Goal: Information Seeking & Learning: Learn about a topic

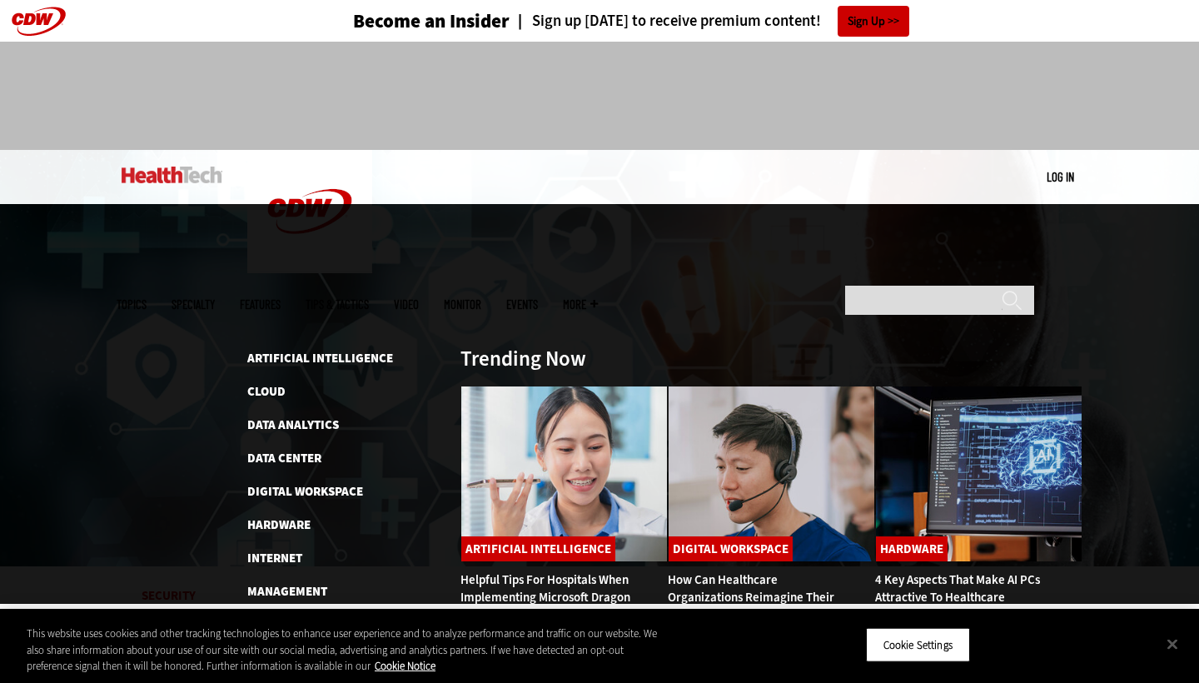
click at [147, 298] on span "Topics" at bounding box center [132, 304] width 30 height 12
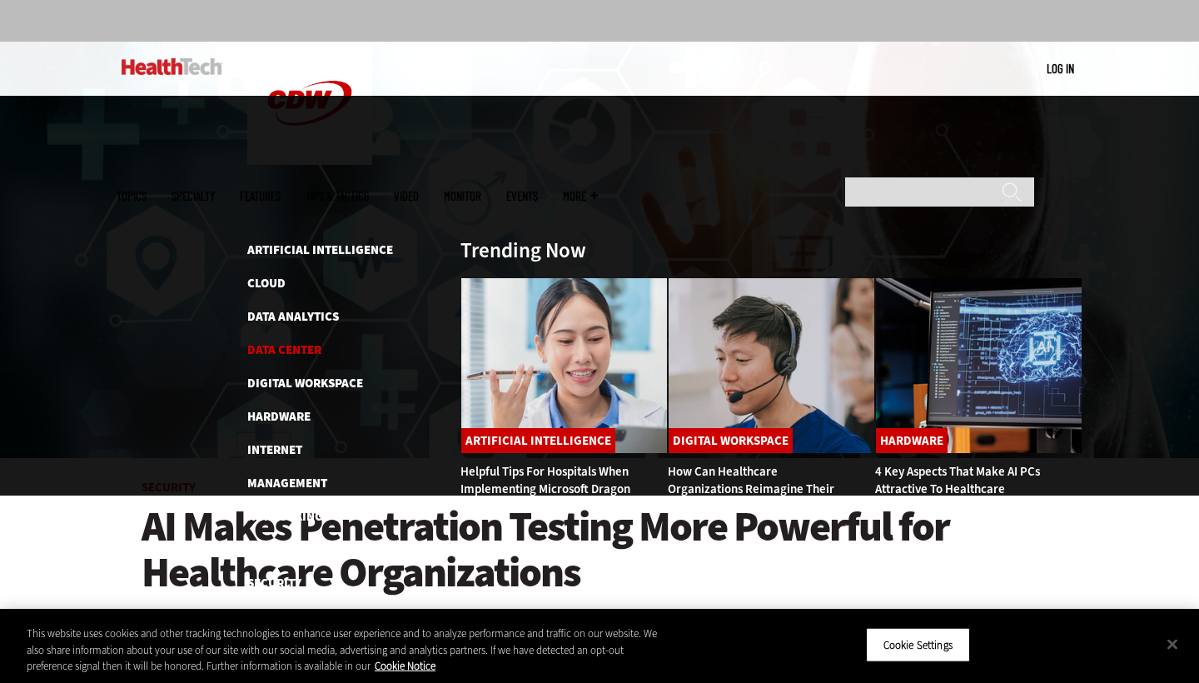
scroll to position [125, 0]
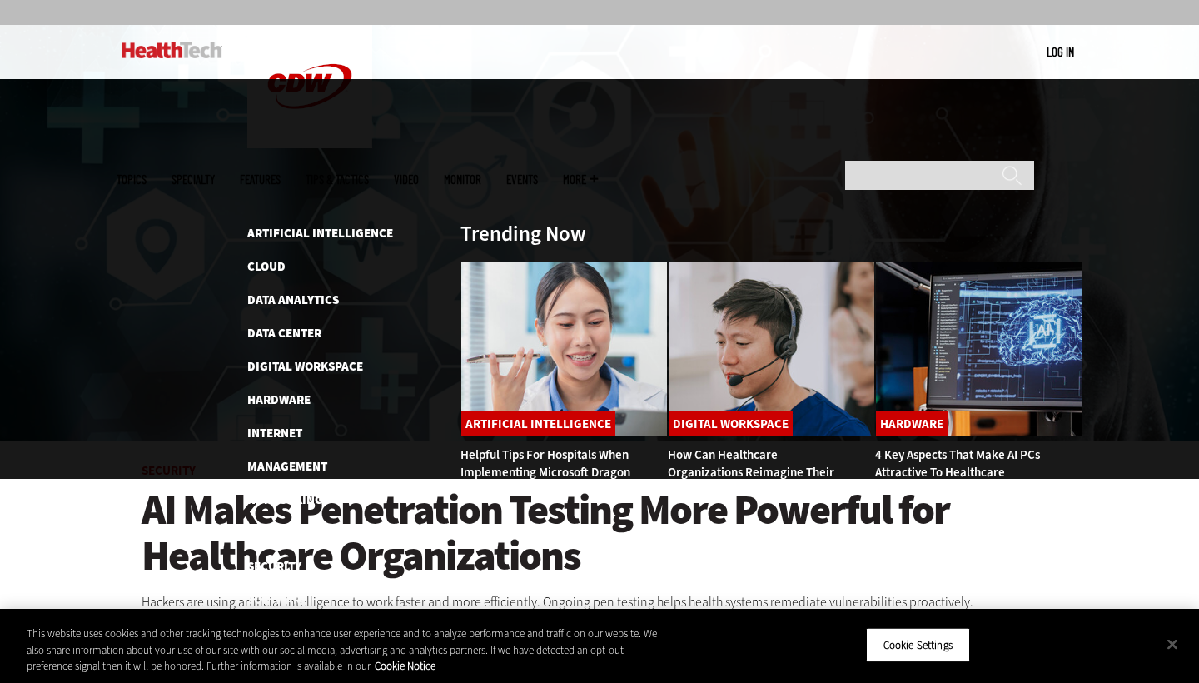
click at [272, 223] on ul "Artificial Intelligence Cloud Data Analytics Data Center Digital Workspace Hard…" at bounding box center [345, 416] width 196 height 386
click at [271, 225] on link "Artificial Intelligence" at bounding box center [320, 233] width 146 height 17
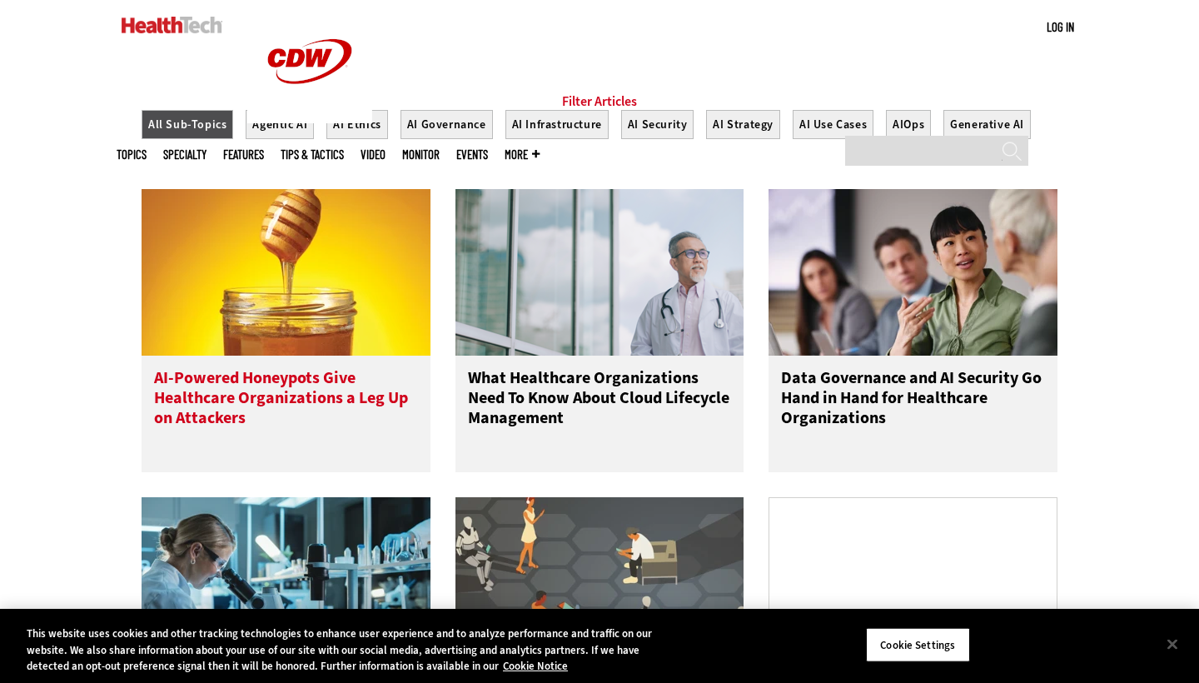
scroll to position [654, 0]
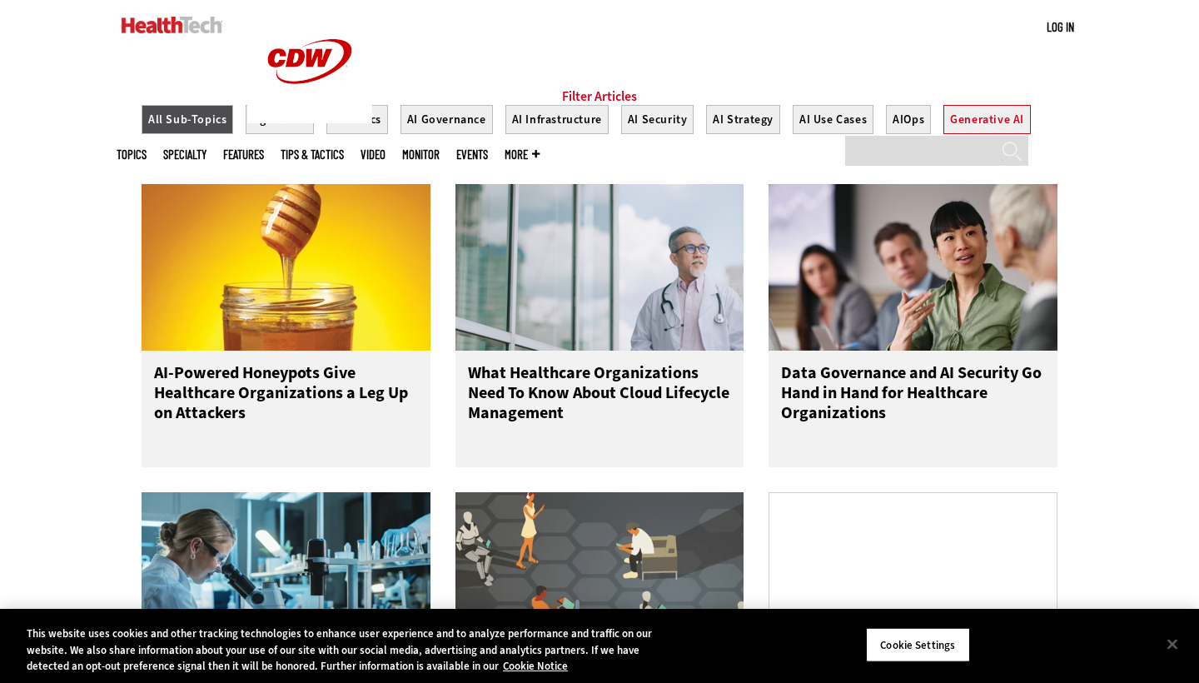
click at [963, 134] on button "Generative AI" at bounding box center [986, 119] width 87 height 29
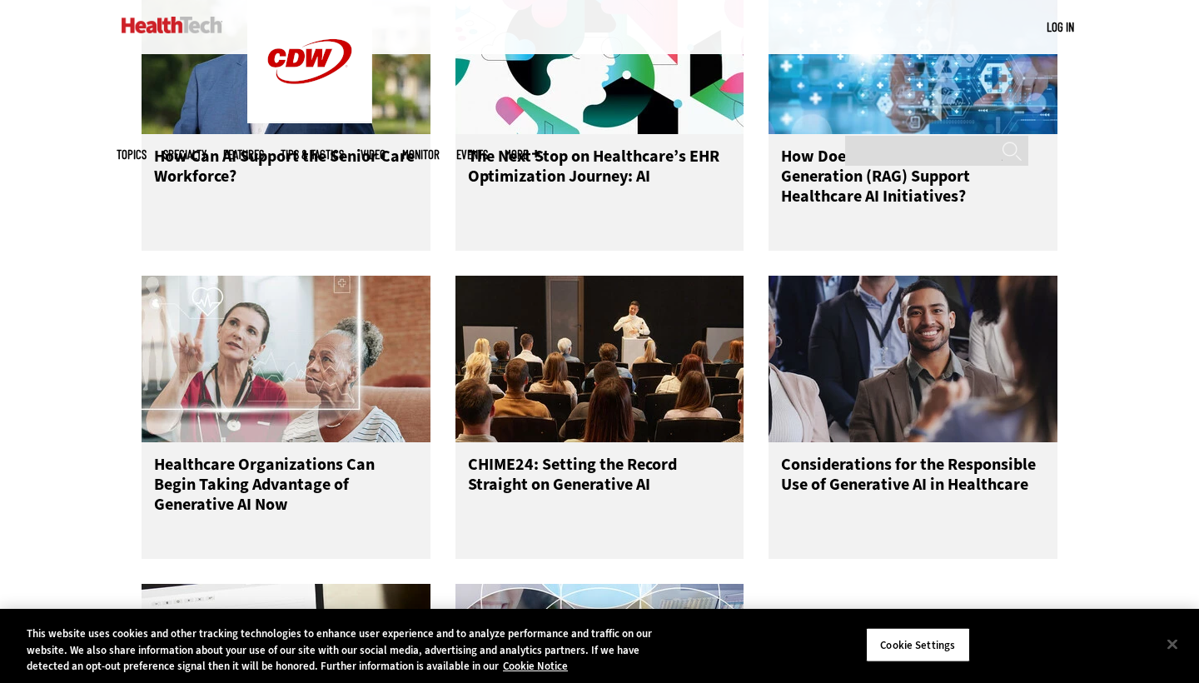
scroll to position [1496, 0]
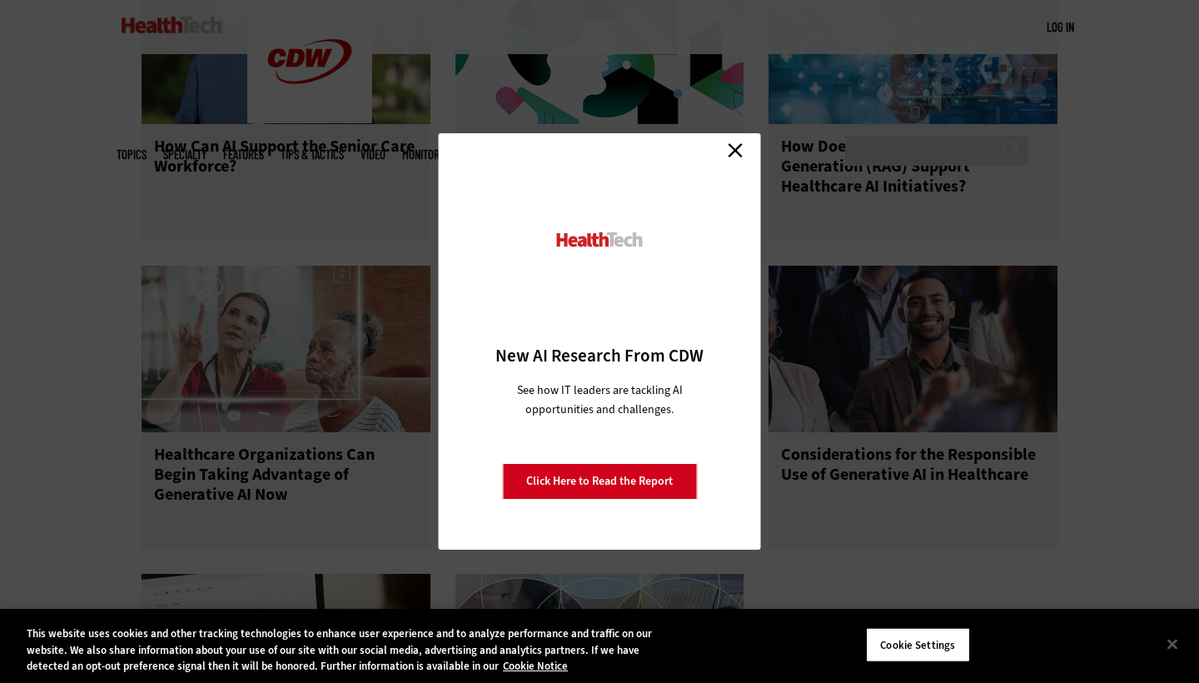
click at [744, 147] on link "Close" at bounding box center [735, 149] width 25 height 25
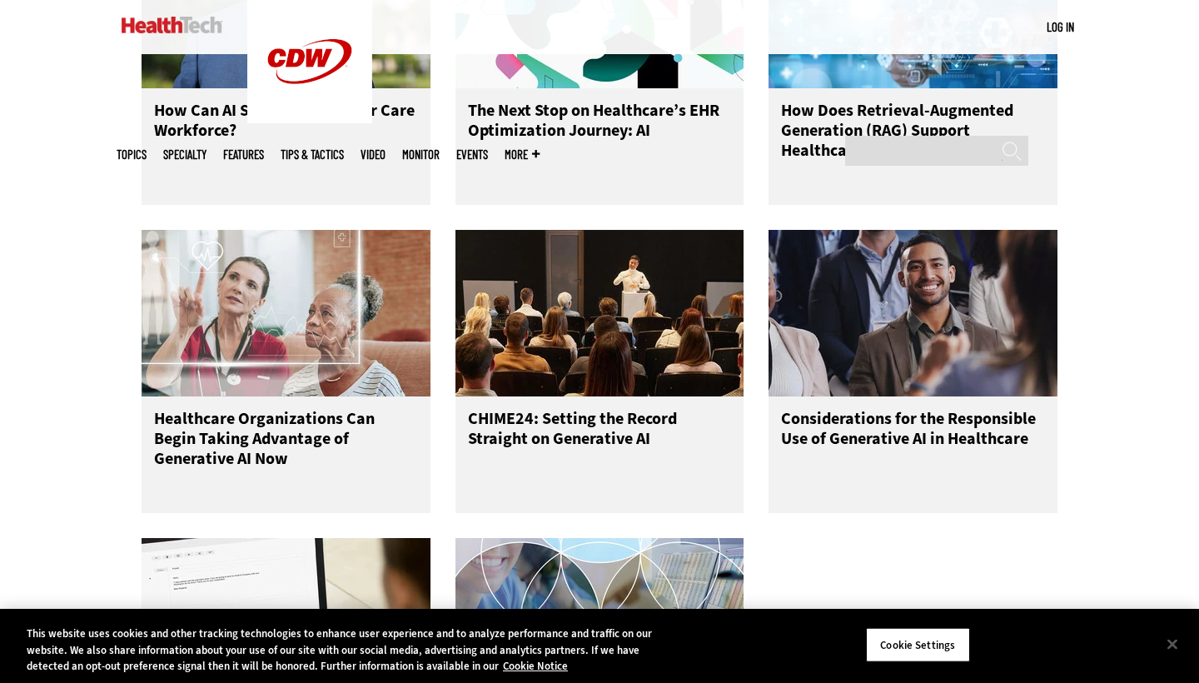
scroll to position [1534, 0]
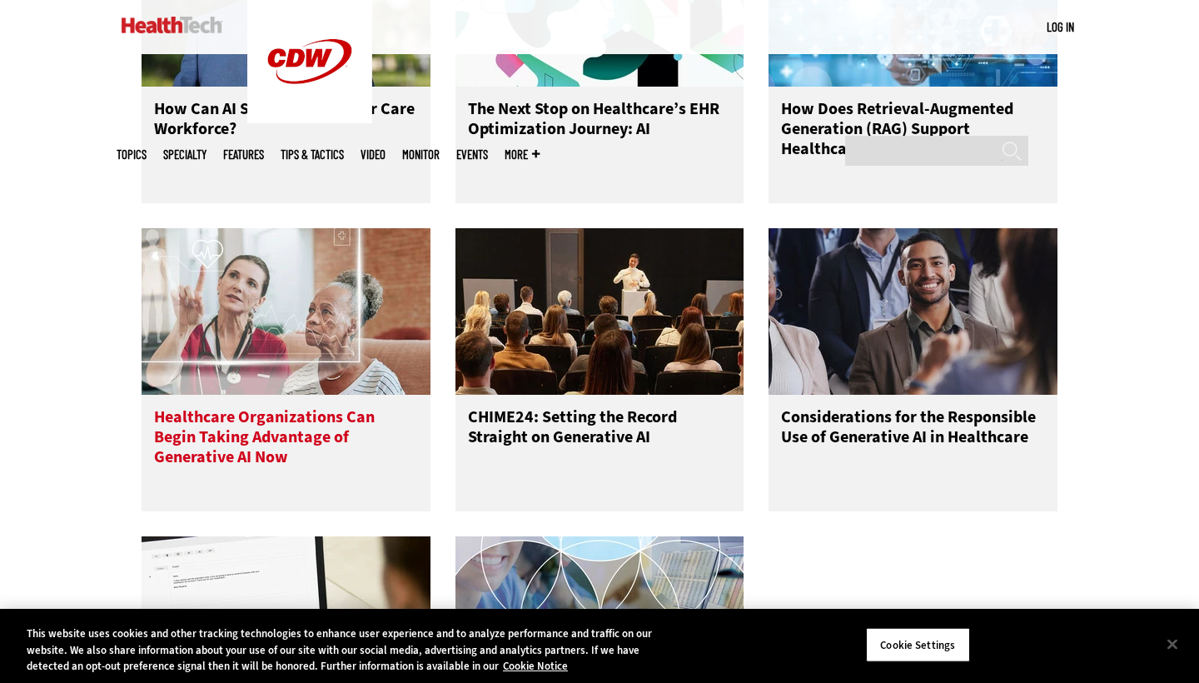
click at [251, 361] on img at bounding box center [286, 311] width 289 height 167
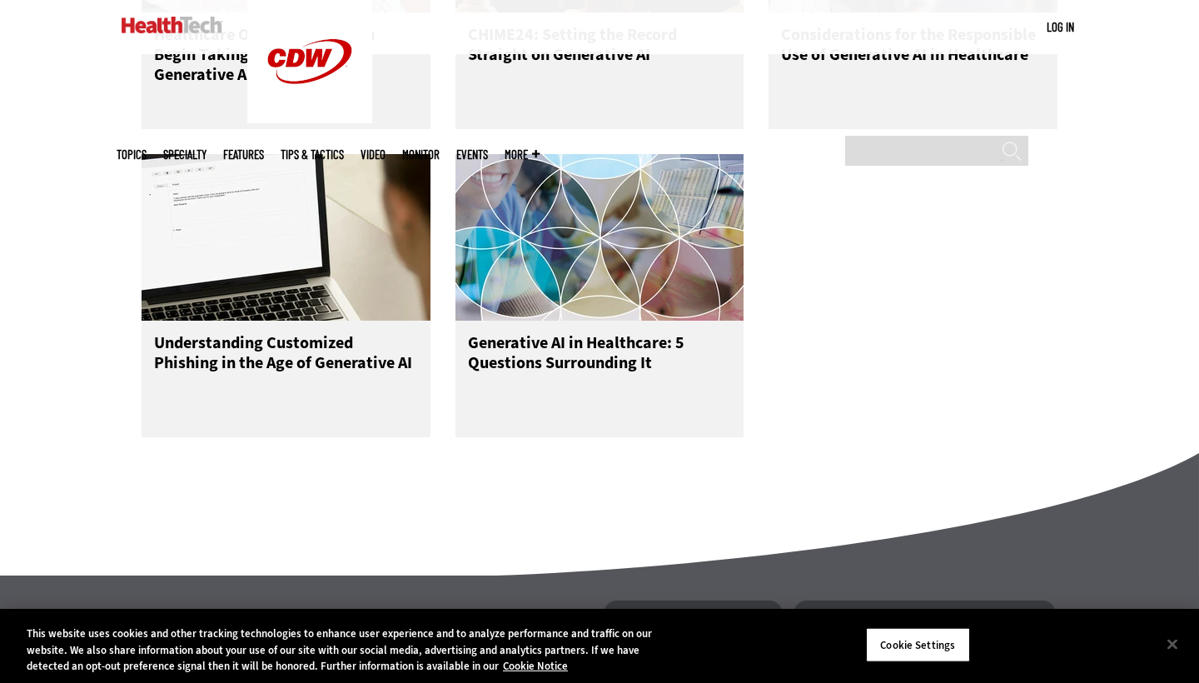
scroll to position [1899, 0]
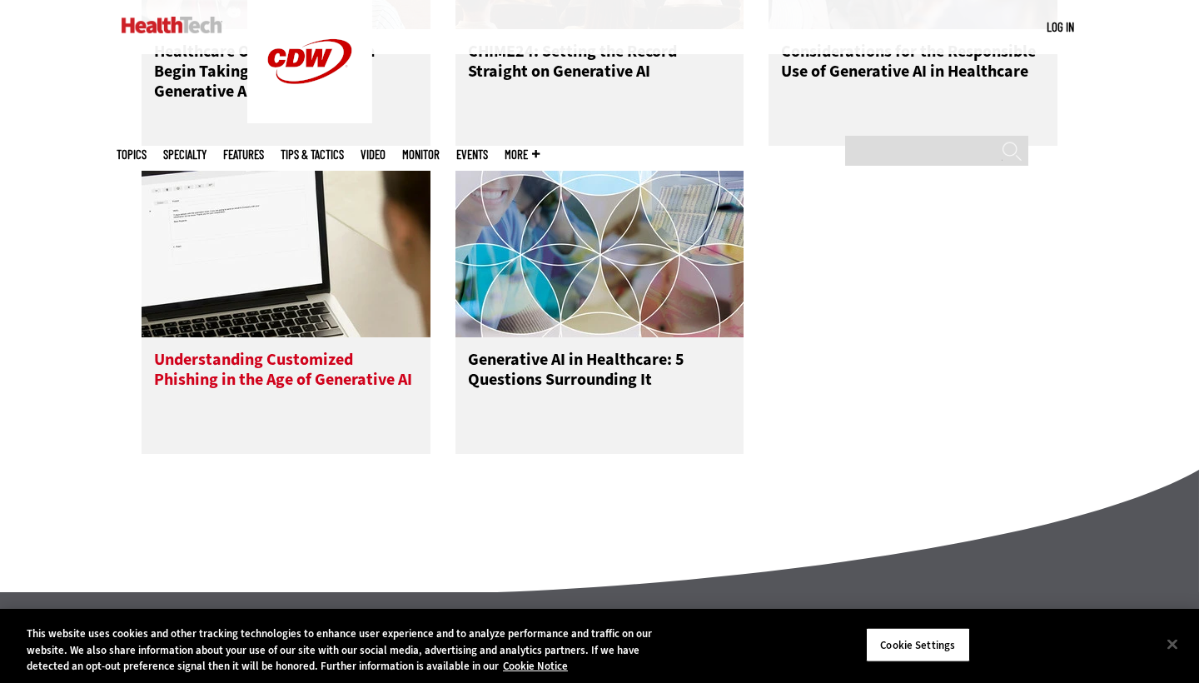
click at [290, 260] on img at bounding box center [286, 254] width 289 height 167
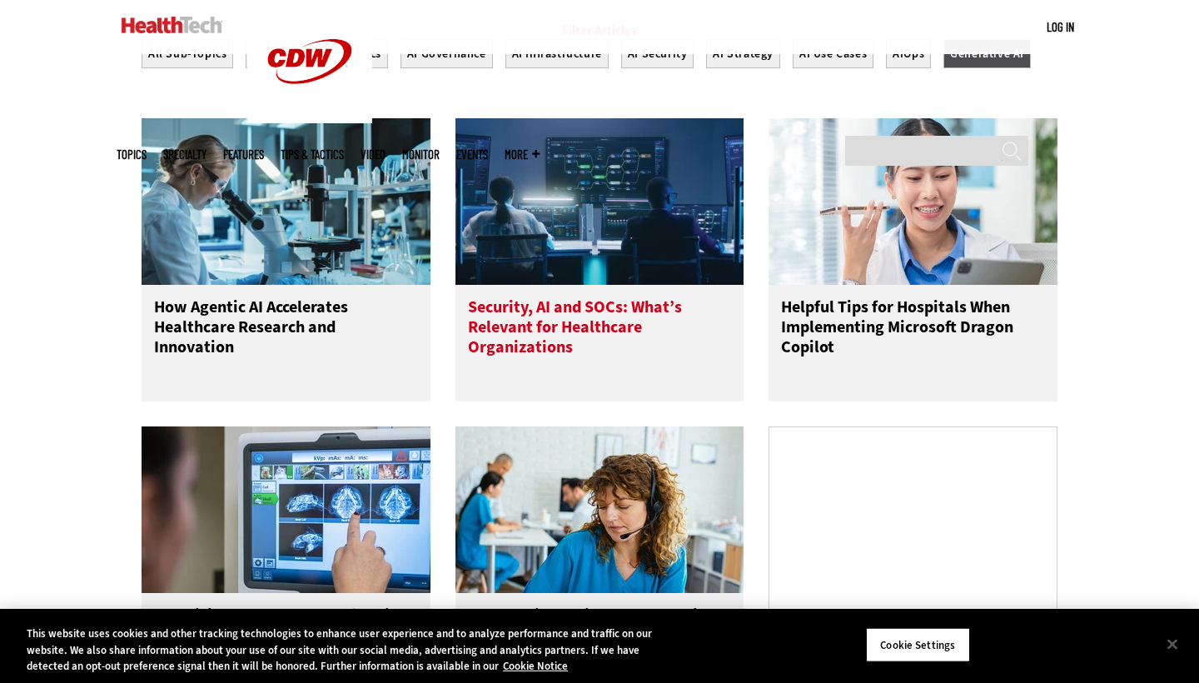
scroll to position [717, 0]
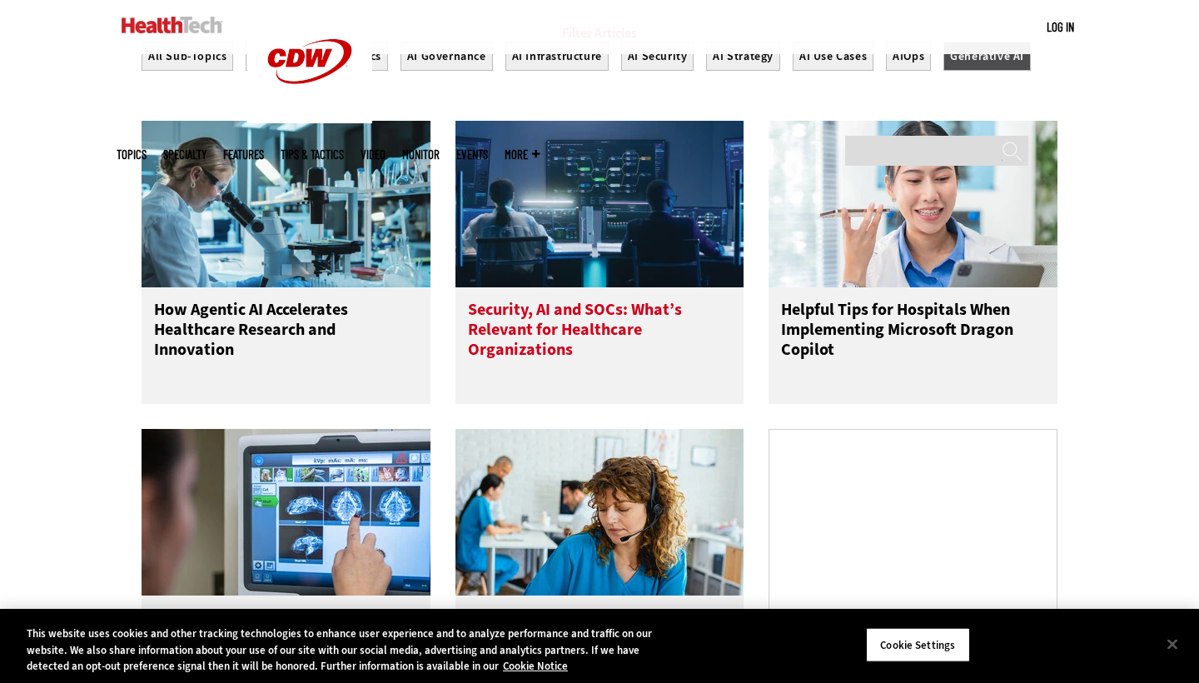
click at [635, 205] on img at bounding box center [599, 204] width 289 height 167
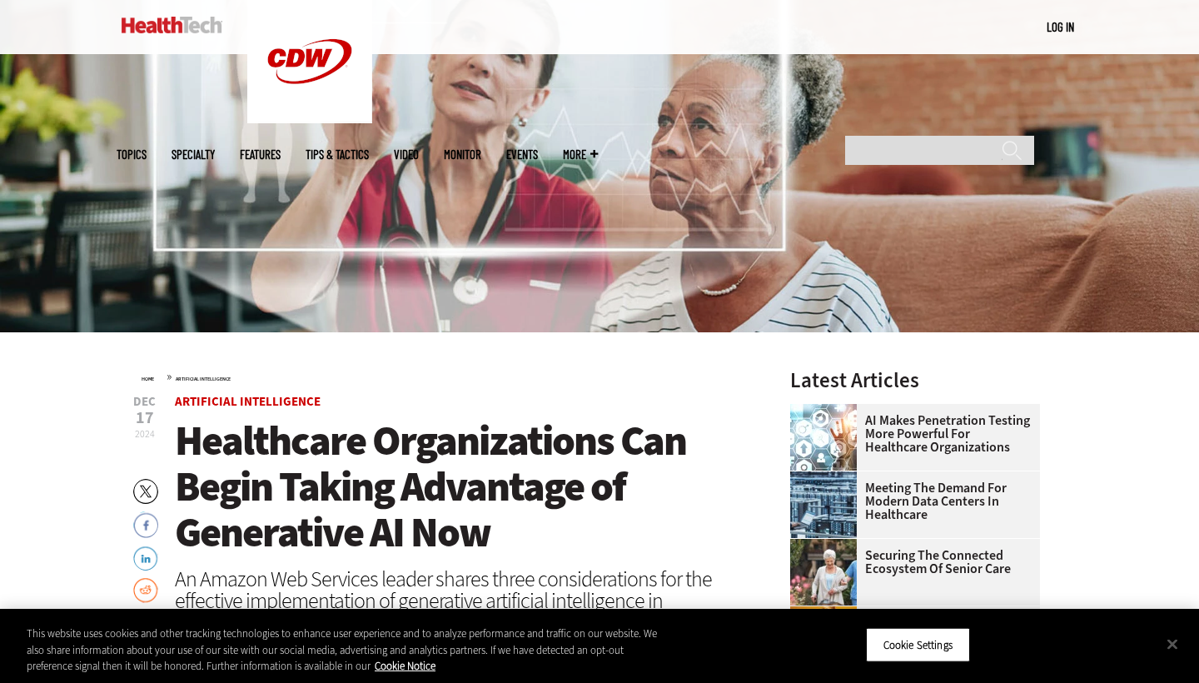
scroll to position [236, 0]
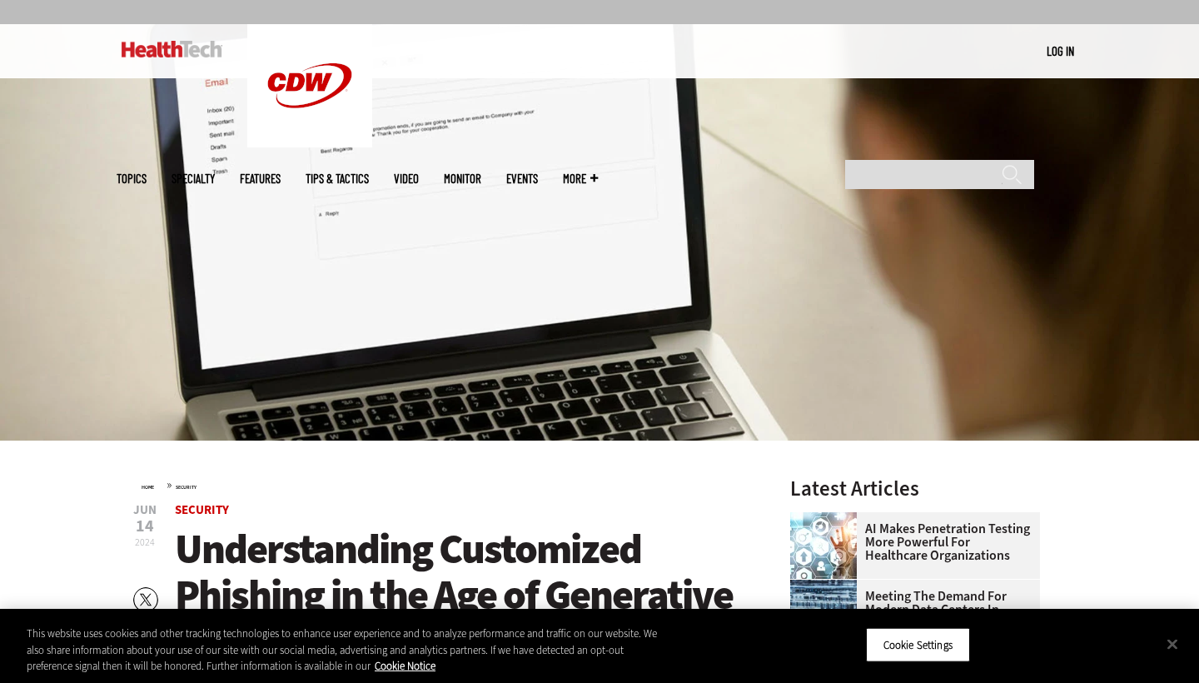
scroll to position [127, 0]
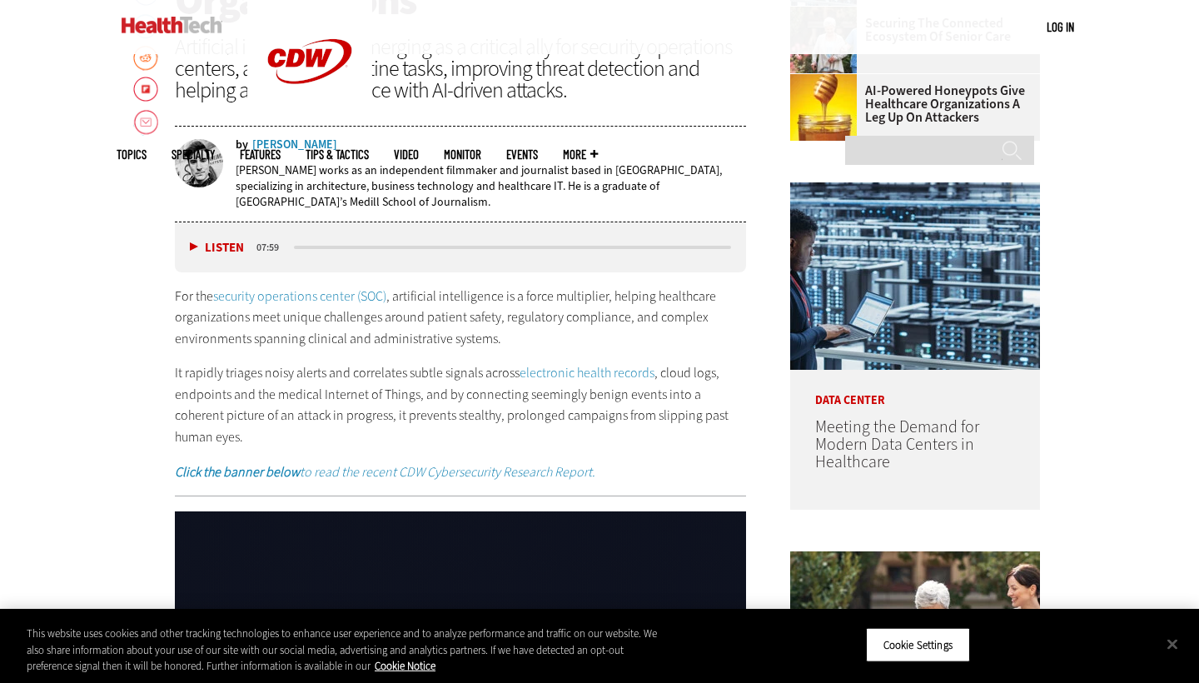
scroll to position [768, 0]
